Goal: Understand process/instructions

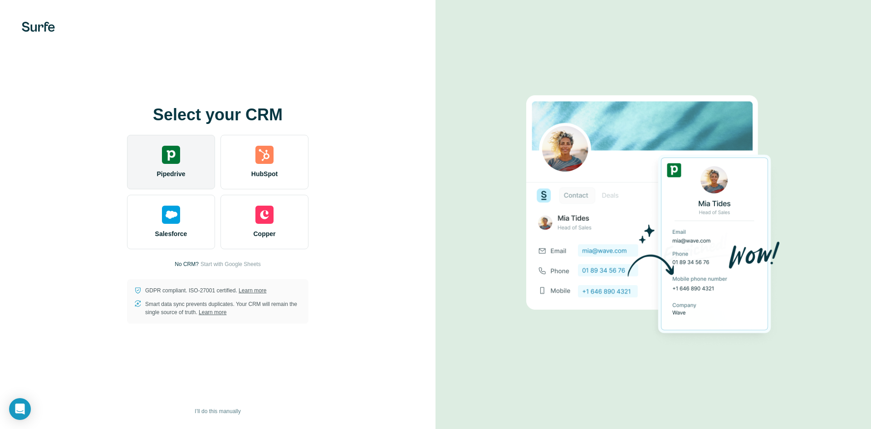
click at [168, 166] on div "Pipedrive" at bounding box center [171, 162] width 88 height 54
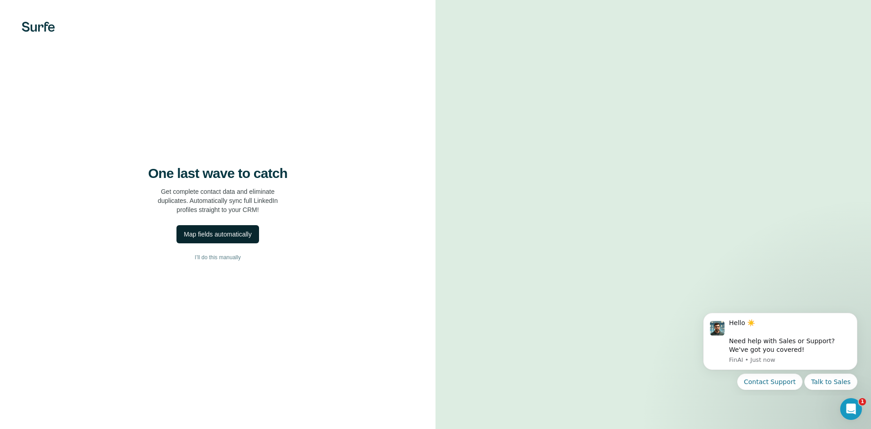
click at [205, 235] on div "Map fields automatically" at bounding box center [218, 234] width 68 height 9
